Goal: Transaction & Acquisition: Book appointment/travel/reservation

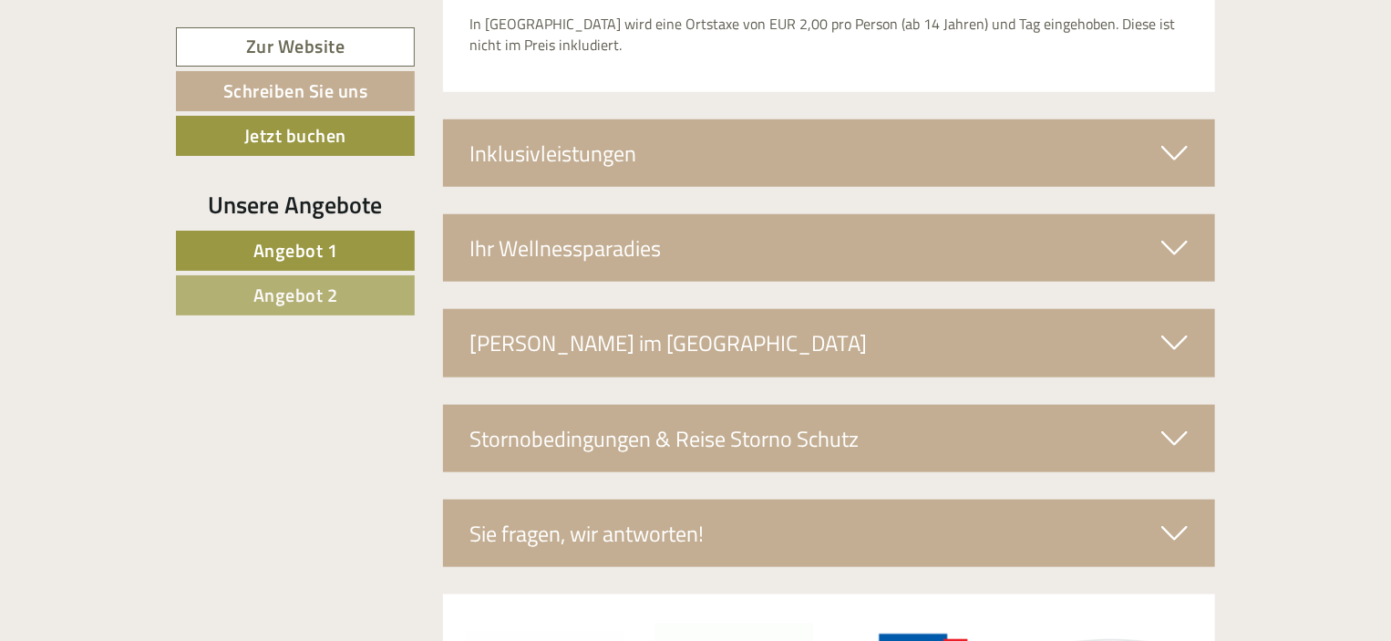
scroll to position [4178, 0]
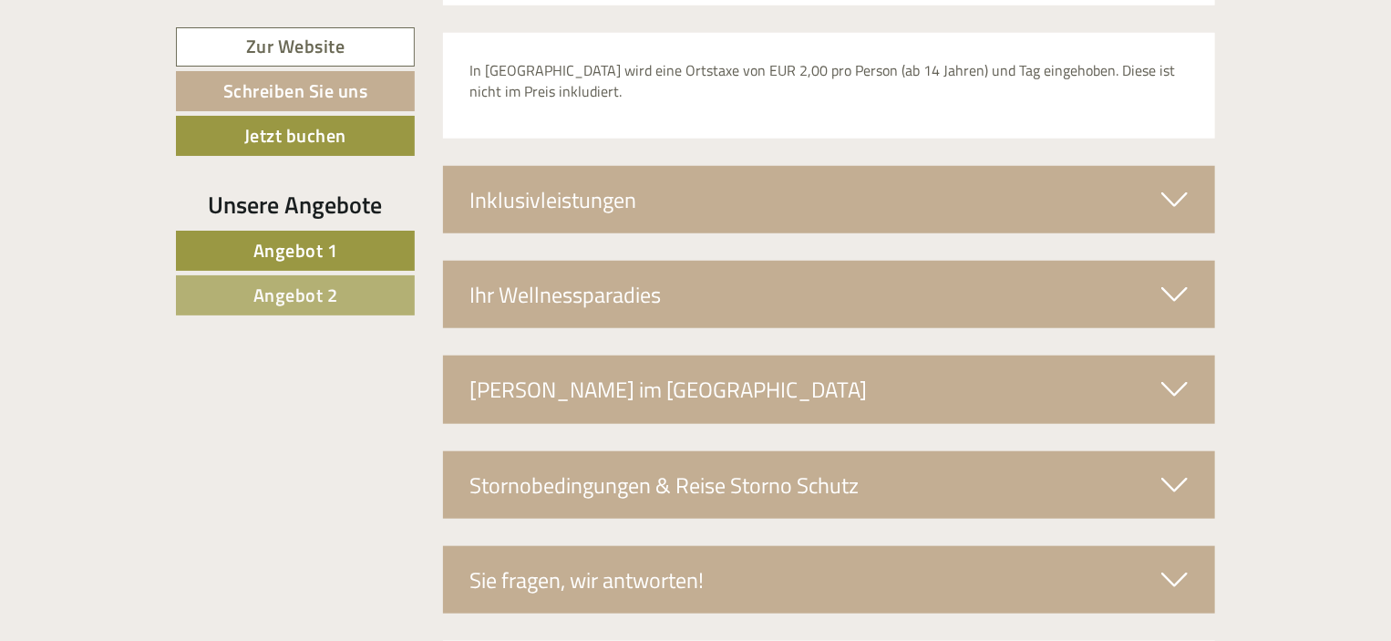
click at [1174, 279] on icon at bounding box center [1175, 294] width 26 height 31
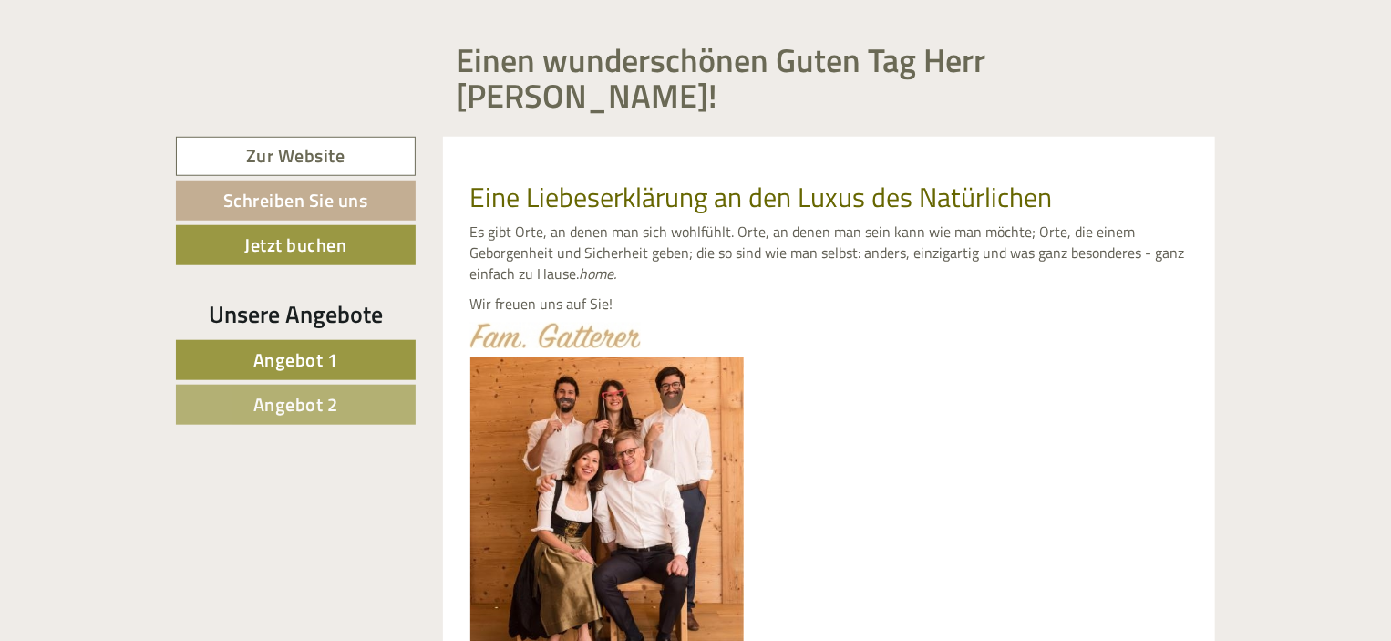
scroll to position [729, 0]
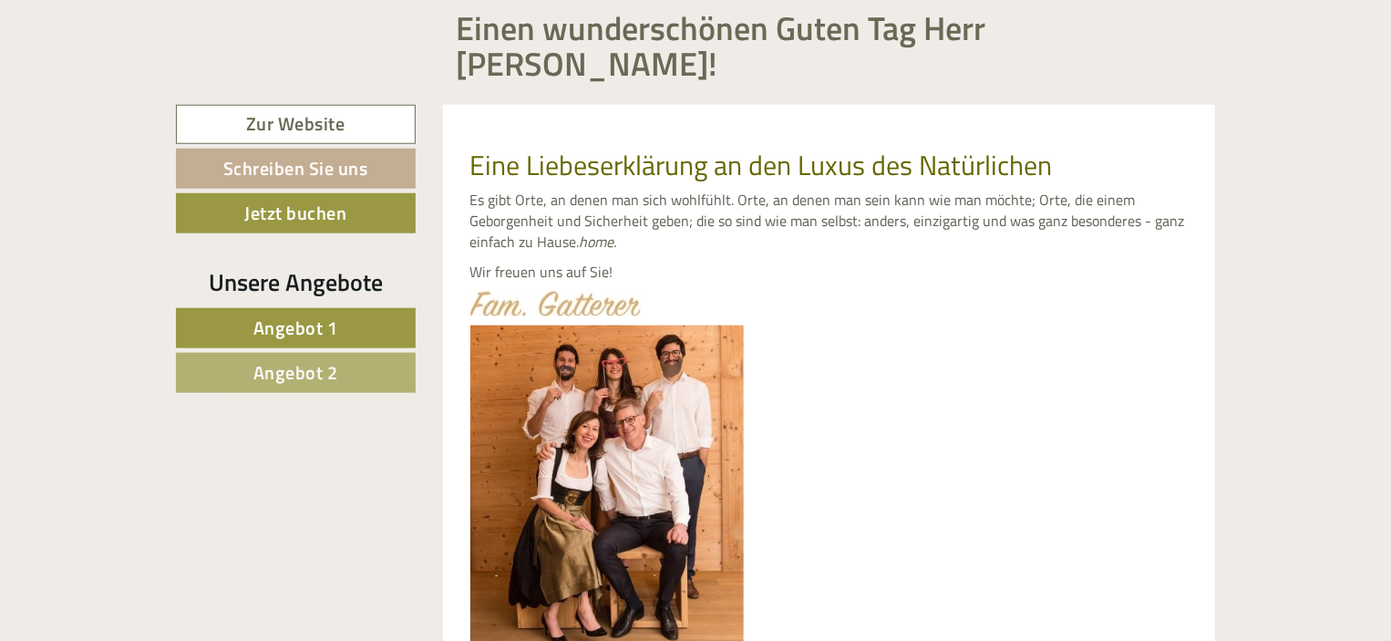
click at [299, 314] on span "Angebot 1" at bounding box center [295, 328] width 85 height 28
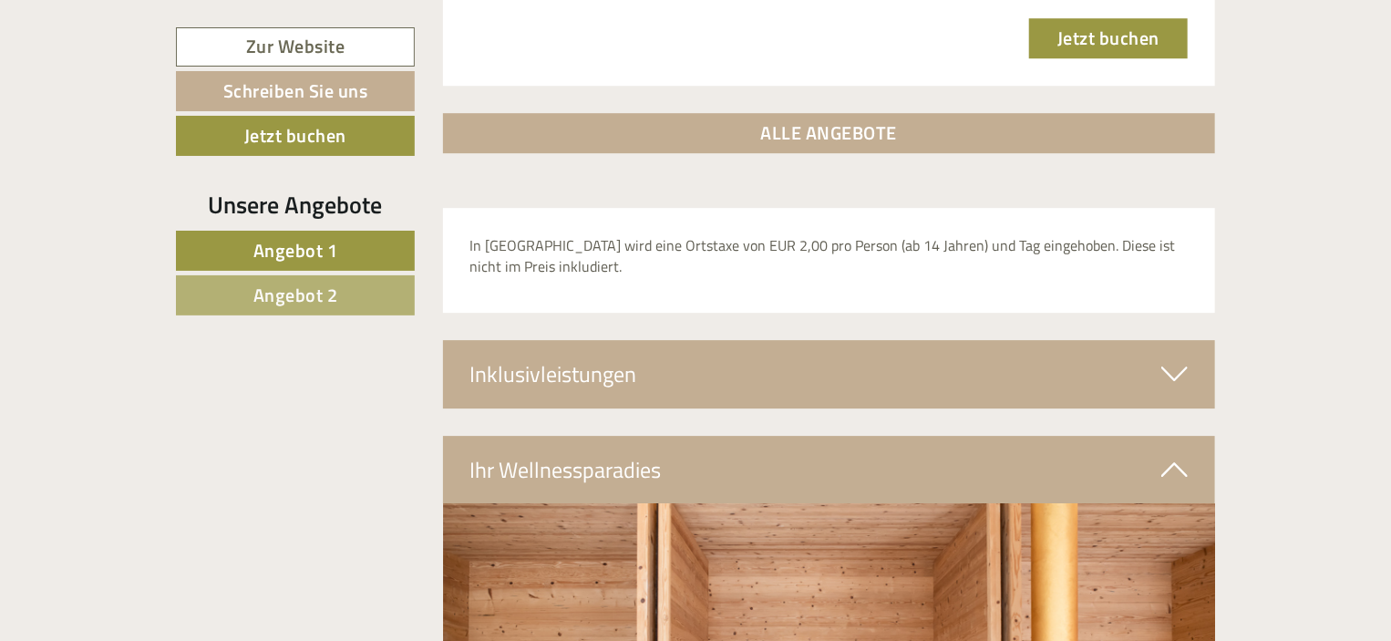
scroll to position [2688, 0]
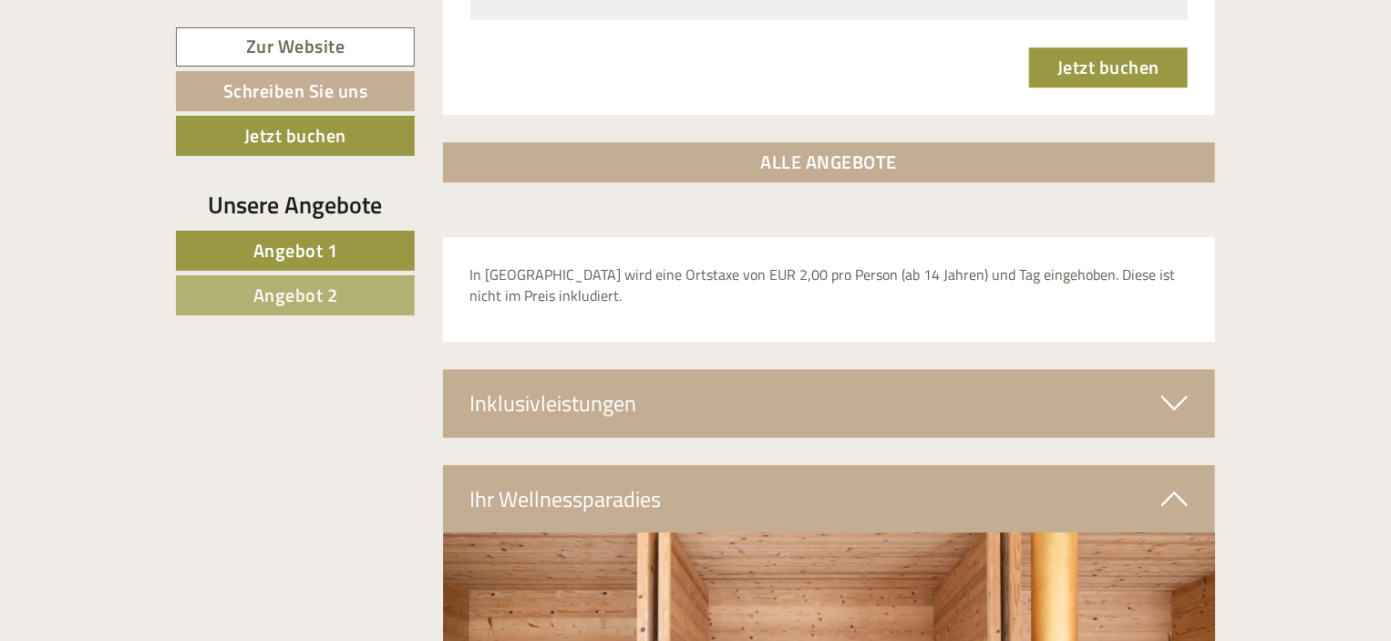
click at [306, 292] on span "Angebot 2" at bounding box center [295, 295] width 85 height 28
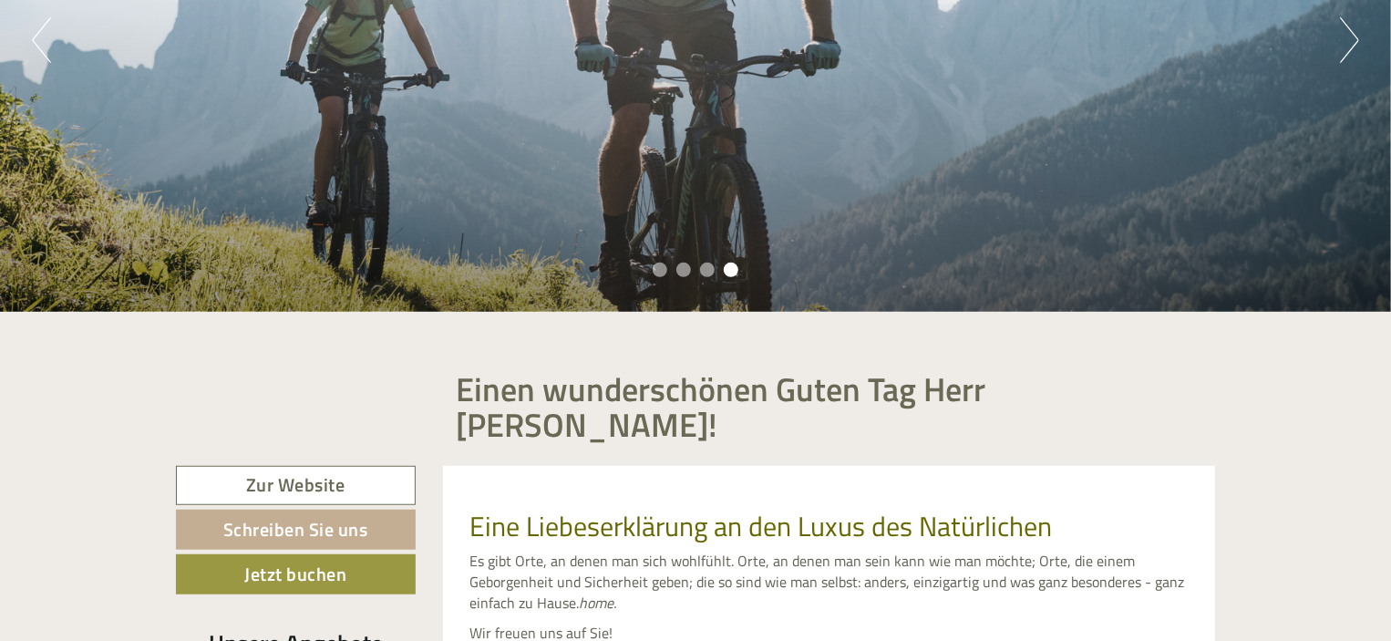
scroll to position [591, 0]
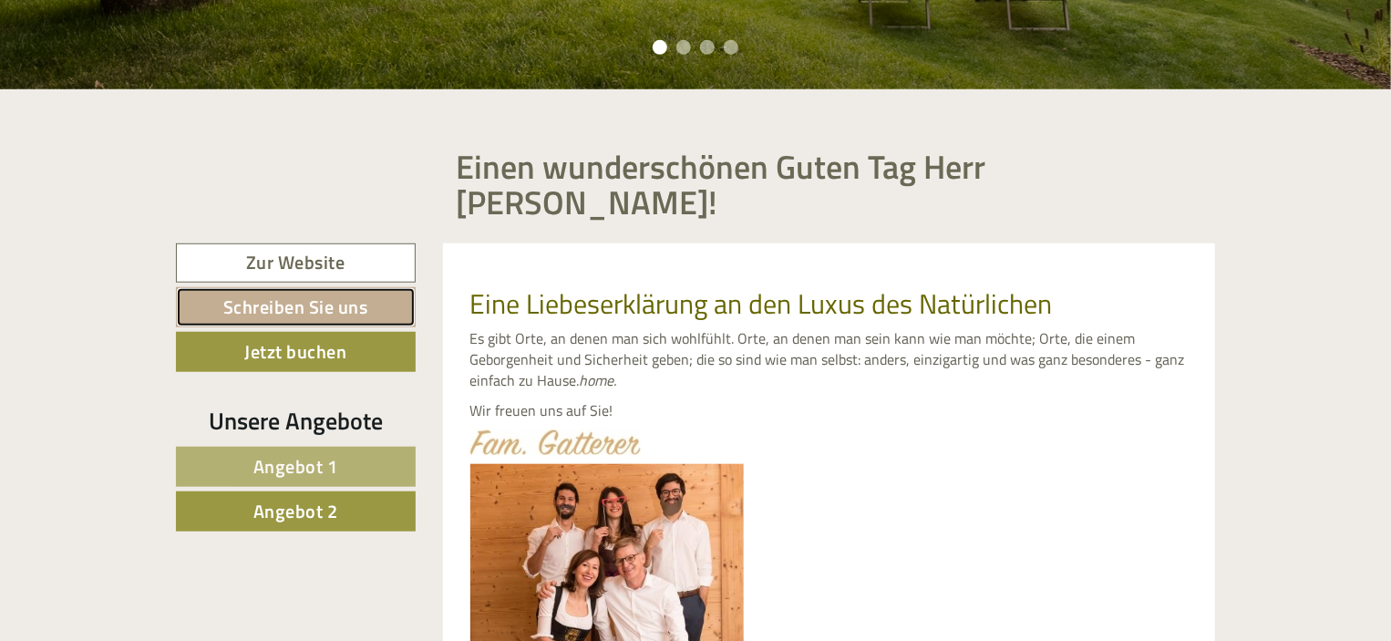
click at [271, 287] on link "Schreiben Sie uns" at bounding box center [296, 307] width 240 height 40
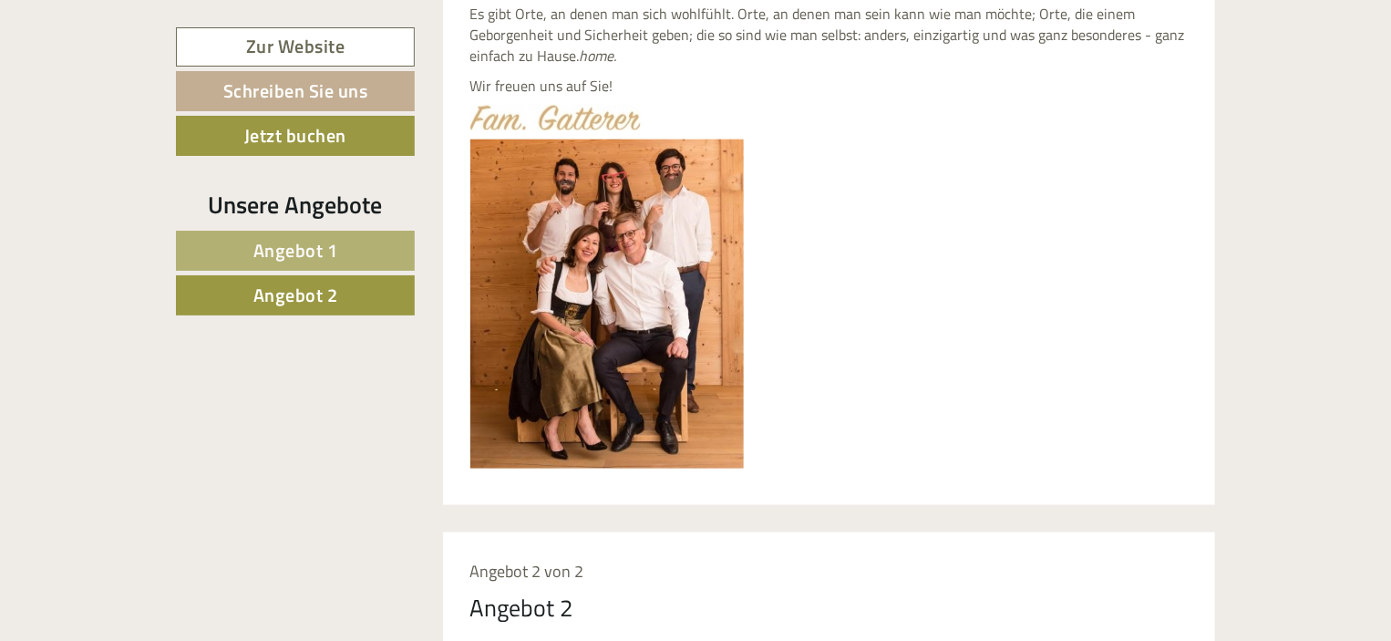
scroll to position [680, 0]
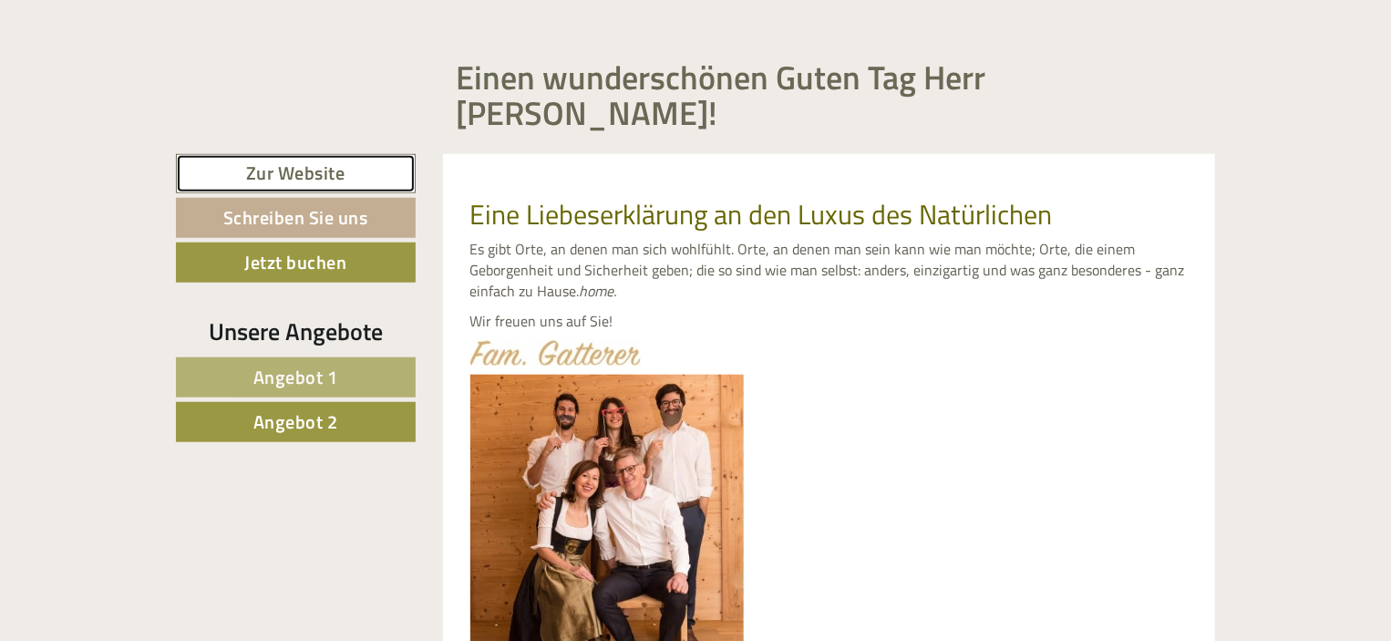
click at [292, 154] on link "Zur Website" at bounding box center [296, 173] width 240 height 39
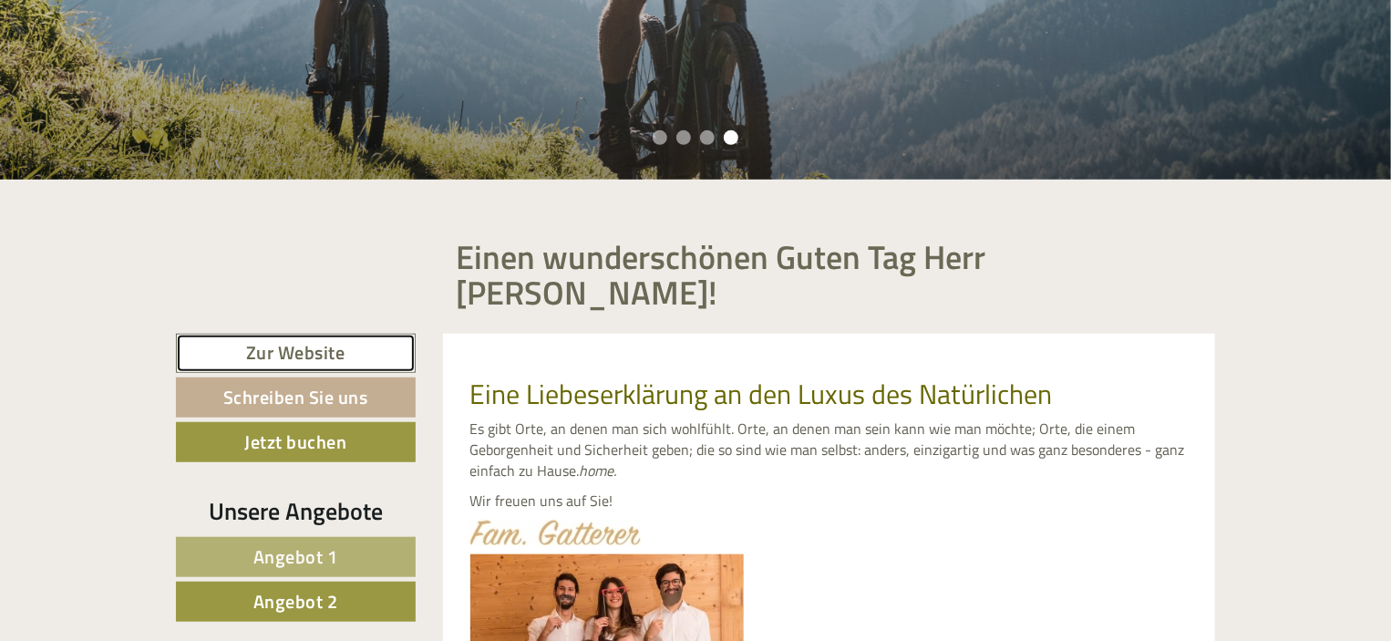
scroll to position [498, 0]
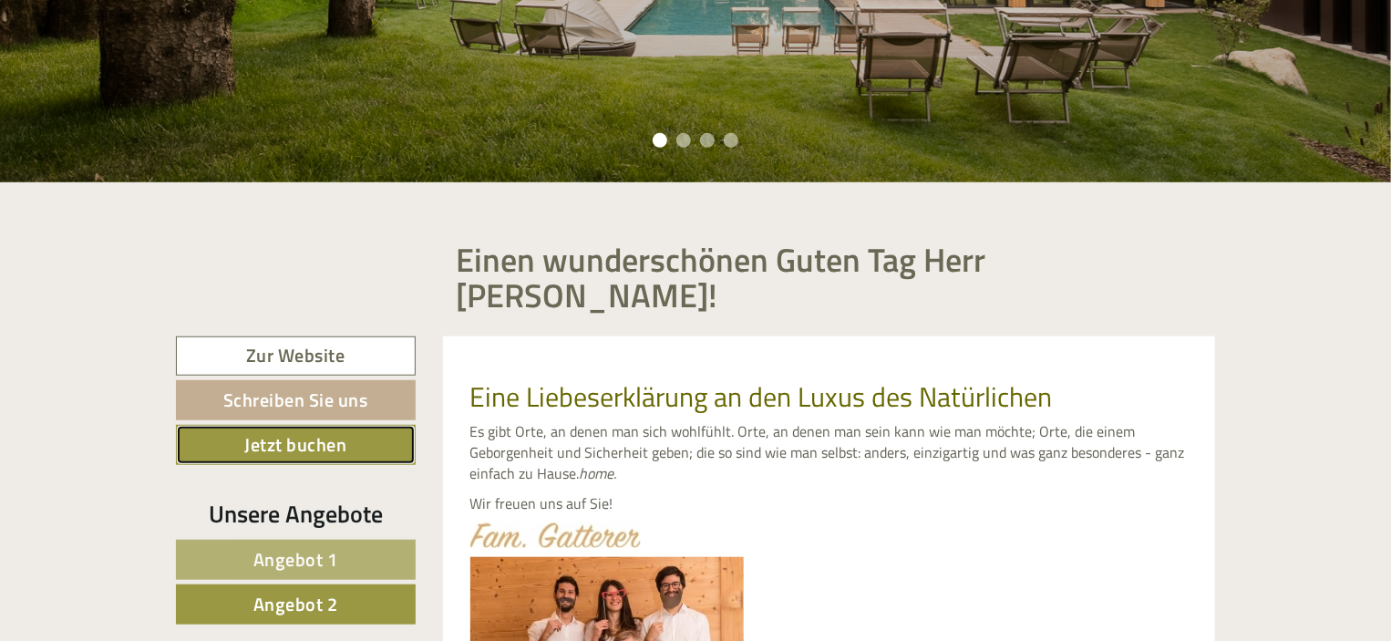
click at [315, 425] on link "Jetzt buchen" at bounding box center [296, 445] width 240 height 40
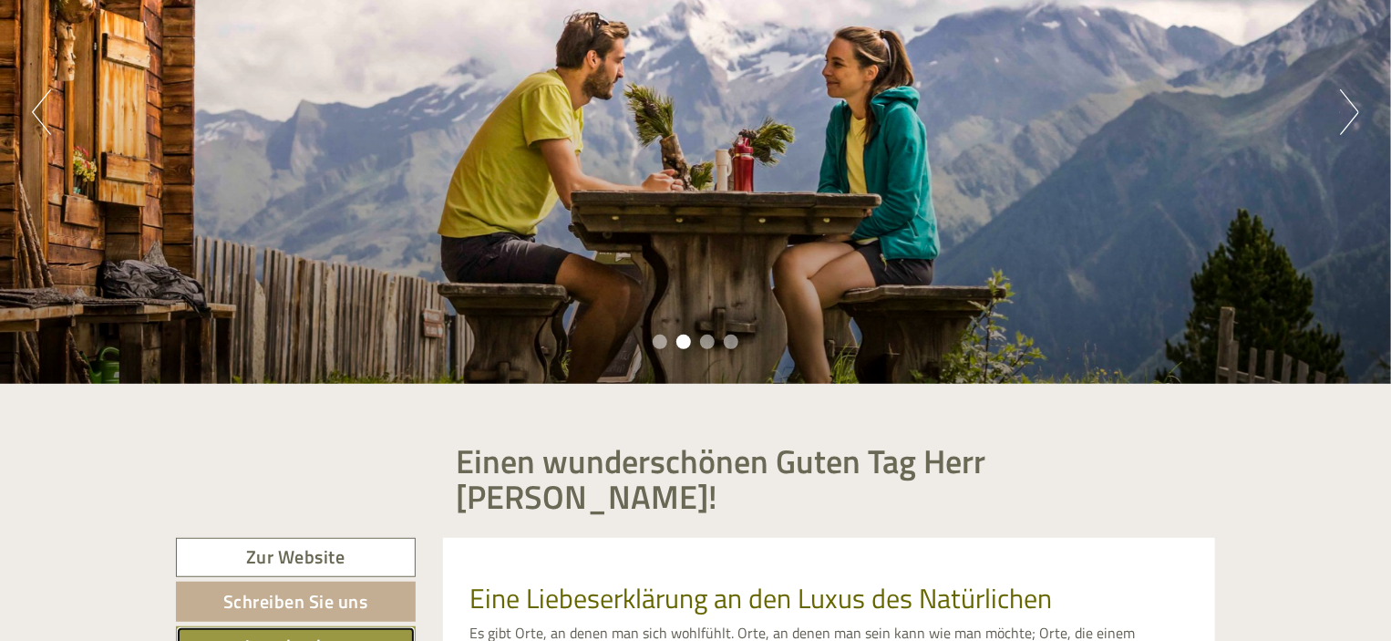
scroll to position [264, 0]
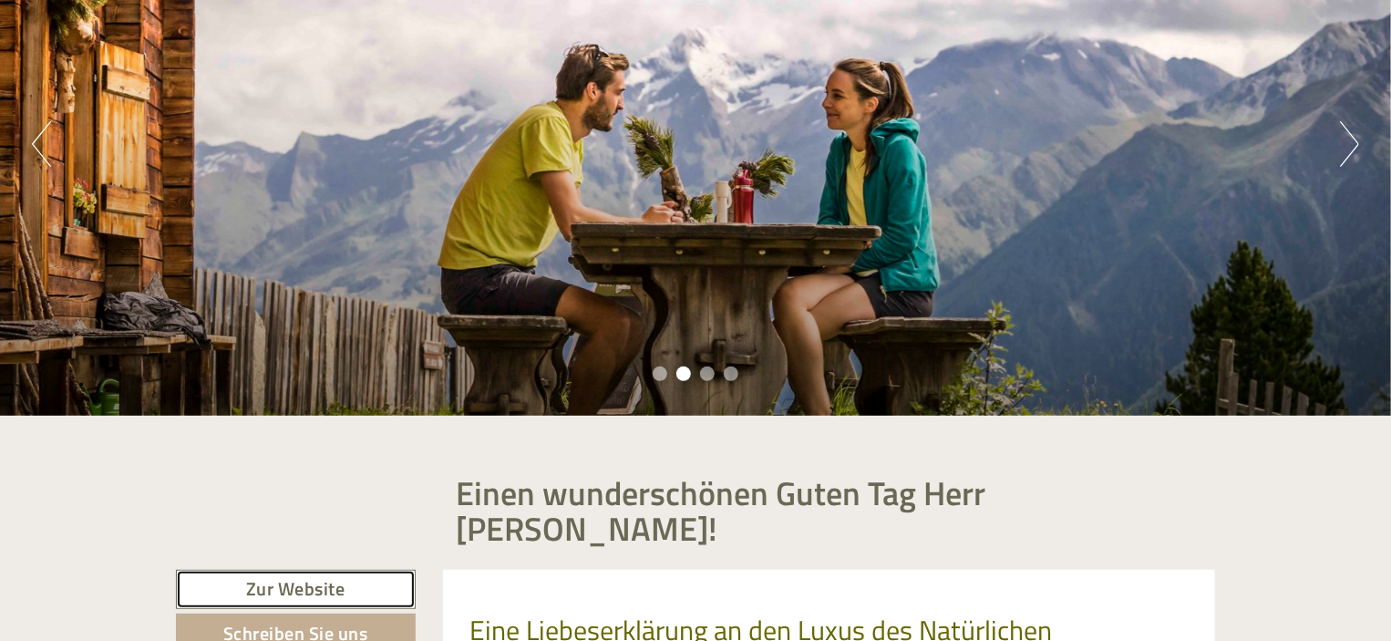
click at [294, 570] on link "Zur Website" at bounding box center [296, 589] width 240 height 39
